Goal: Task Accomplishment & Management: Manage account settings

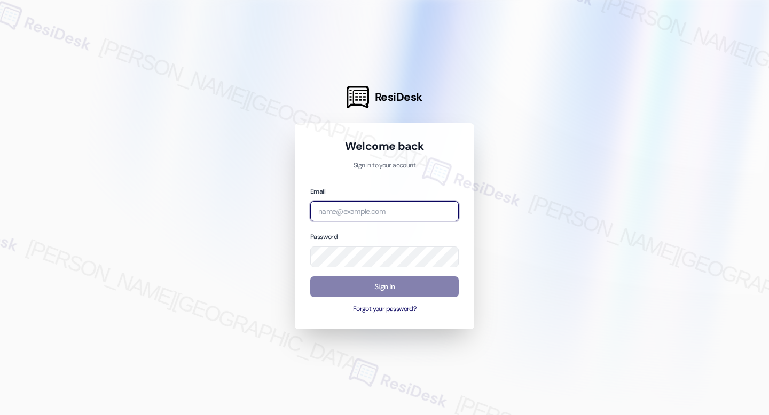
click at [436, 213] on input "email" at bounding box center [384, 211] width 148 height 21
click at [0, 415] on com-1password-button at bounding box center [0, 415] width 0 height 0
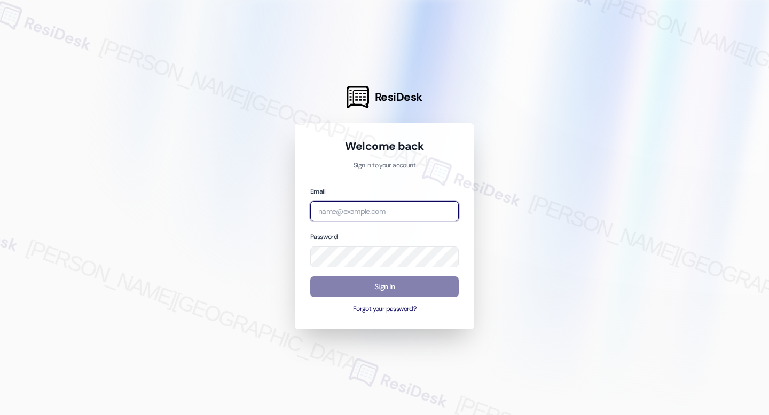
click at [0, 415] on com-1password-button at bounding box center [0, 415] width 0 height 0
type input "automated-surveys-amistad_management-raven.forrosuelo@amistad_management.com"
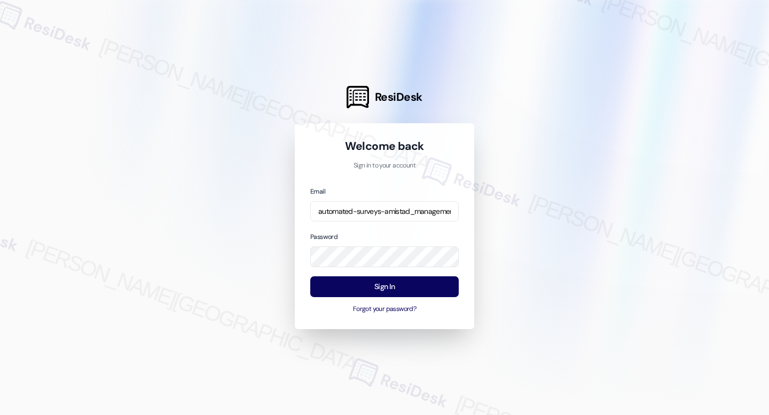
click at [229, 147] on div at bounding box center [384, 207] width 769 height 415
click at [408, 289] on button "Sign In" at bounding box center [384, 287] width 148 height 21
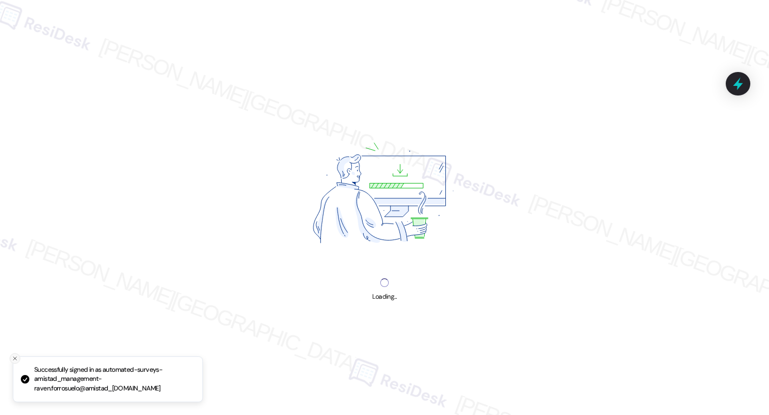
click at [13, 354] on button "Close toast" at bounding box center [15, 358] width 11 height 11
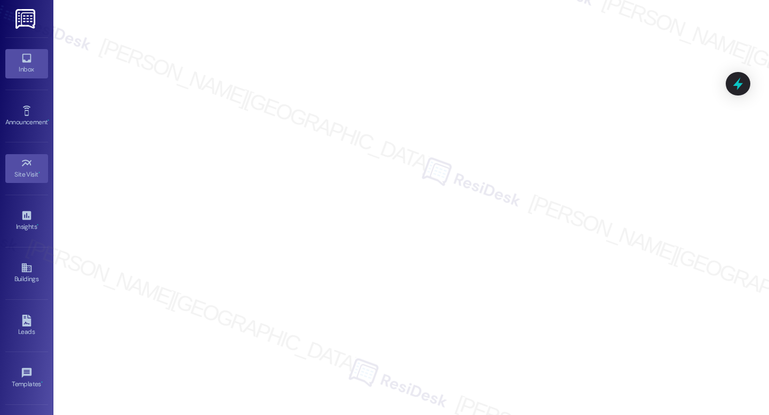
click at [25, 72] on div "Inbox" at bounding box center [26, 69] width 53 height 11
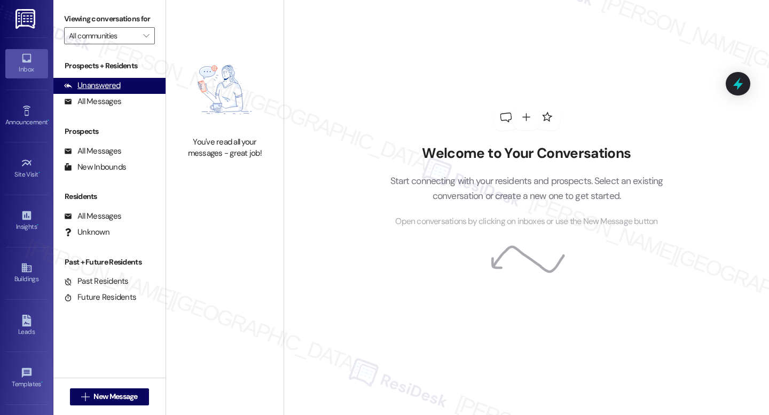
click at [129, 94] on div "Unanswered (0)" at bounding box center [109, 86] width 112 height 16
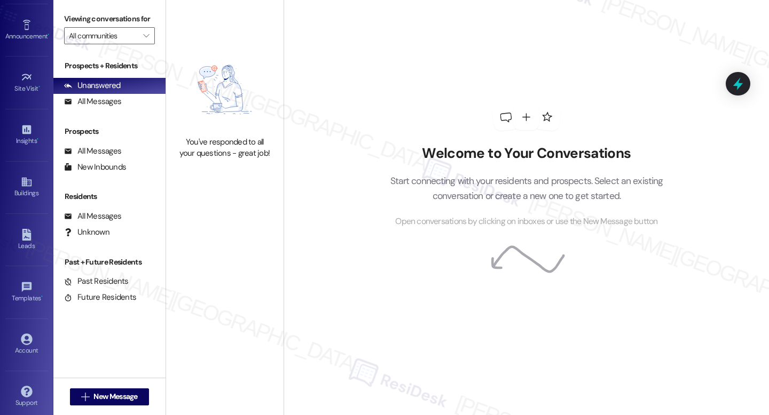
scroll to position [94, 0]
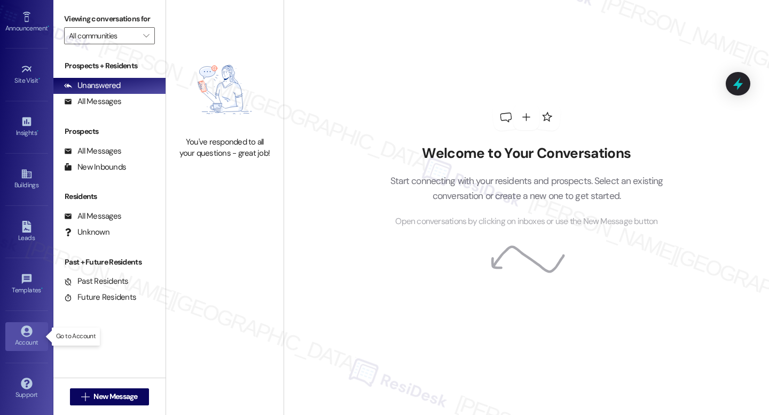
click at [28, 340] on div "Account" at bounding box center [26, 342] width 53 height 11
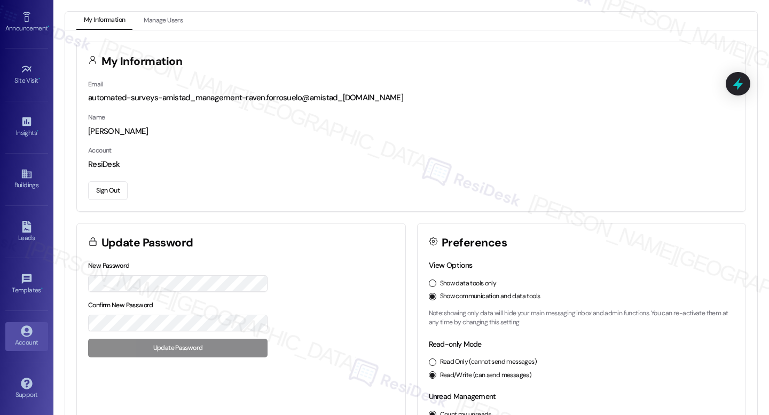
drag, startPoint x: 120, startPoint y: 185, endPoint x: 132, endPoint y: 186, distance: 12.8
click at [120, 186] on button "Sign Out" at bounding box center [108, 191] width 40 height 19
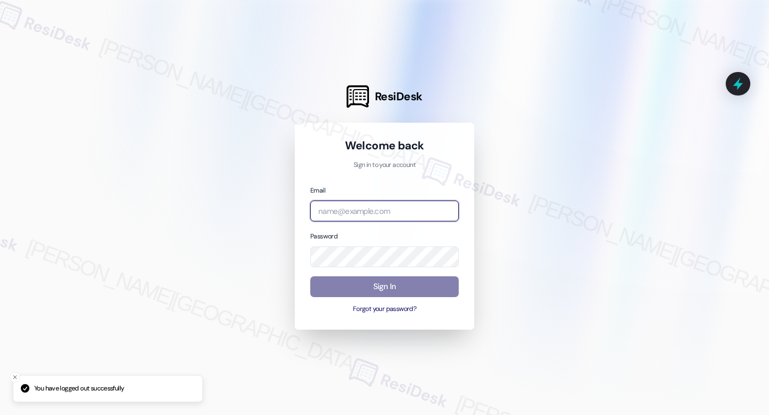
click at [376, 206] on input "email" at bounding box center [384, 211] width 148 height 21
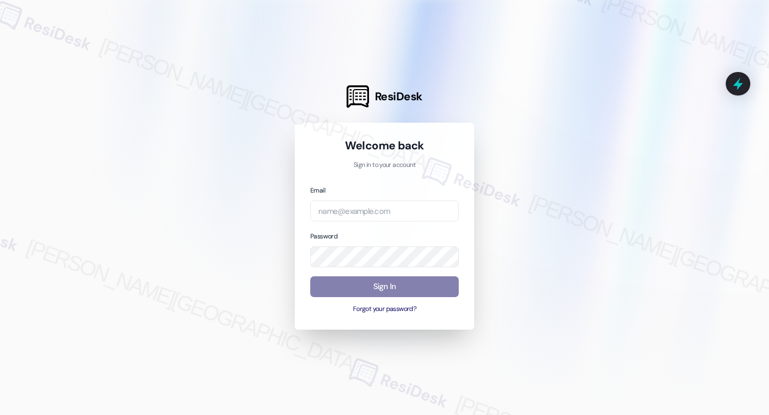
click at [501, 138] on div at bounding box center [384, 207] width 769 height 415
click at [359, 211] on input "email" at bounding box center [384, 211] width 148 height 21
click at [529, 163] on div at bounding box center [384, 207] width 769 height 415
click at [379, 208] on input "email" at bounding box center [384, 211] width 148 height 21
click at [247, 52] on div at bounding box center [384, 207] width 769 height 415
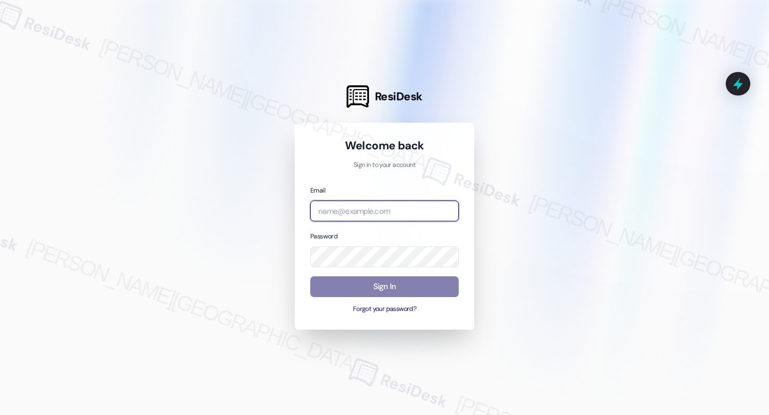
click at [382, 206] on input "email" at bounding box center [384, 211] width 148 height 21
click at [272, 135] on div at bounding box center [384, 207] width 769 height 415
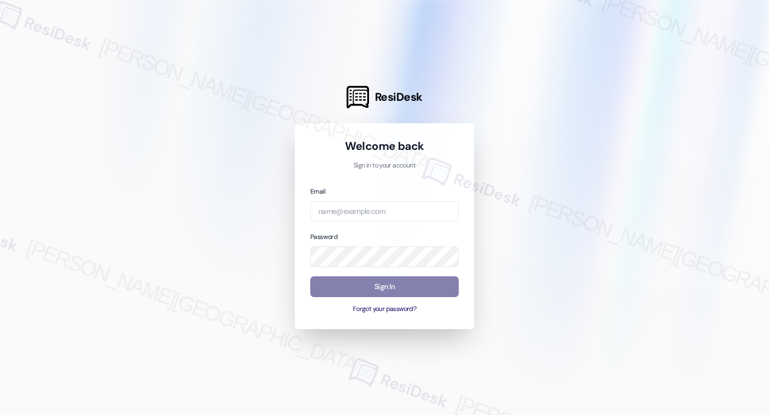
click at [494, 264] on div at bounding box center [384, 207] width 769 height 415
click at [381, 221] on input "email" at bounding box center [384, 211] width 148 height 21
type input "[EMAIL_ADDRESS][DOMAIN_NAME]"
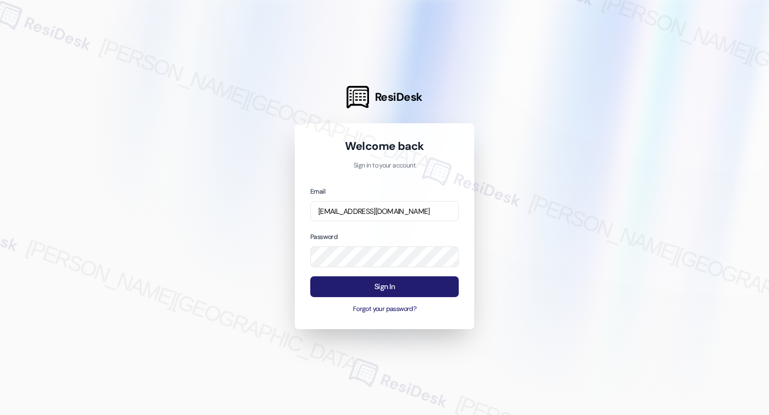
click at [395, 285] on button "Sign In" at bounding box center [384, 287] width 148 height 21
